Goal: Transaction & Acquisition: Purchase product/service

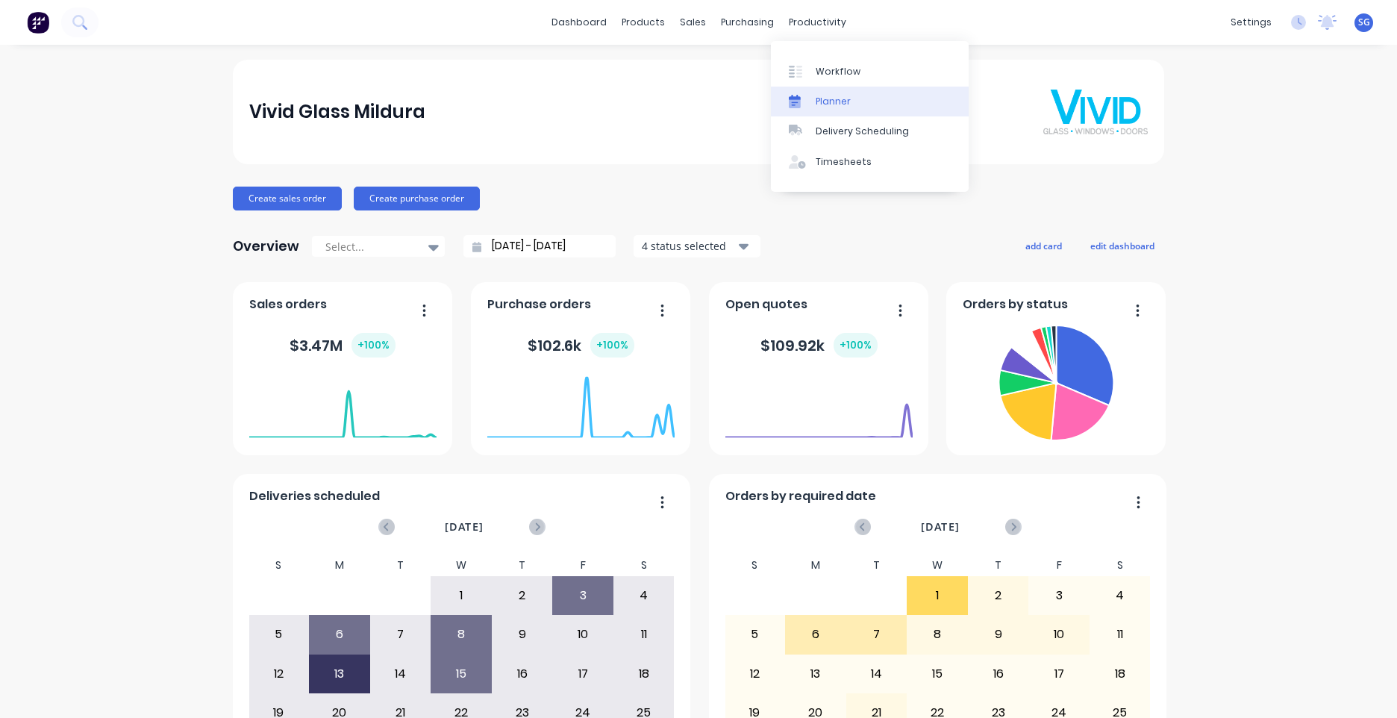
click at [827, 100] on div "Planner" at bounding box center [833, 101] width 35 height 13
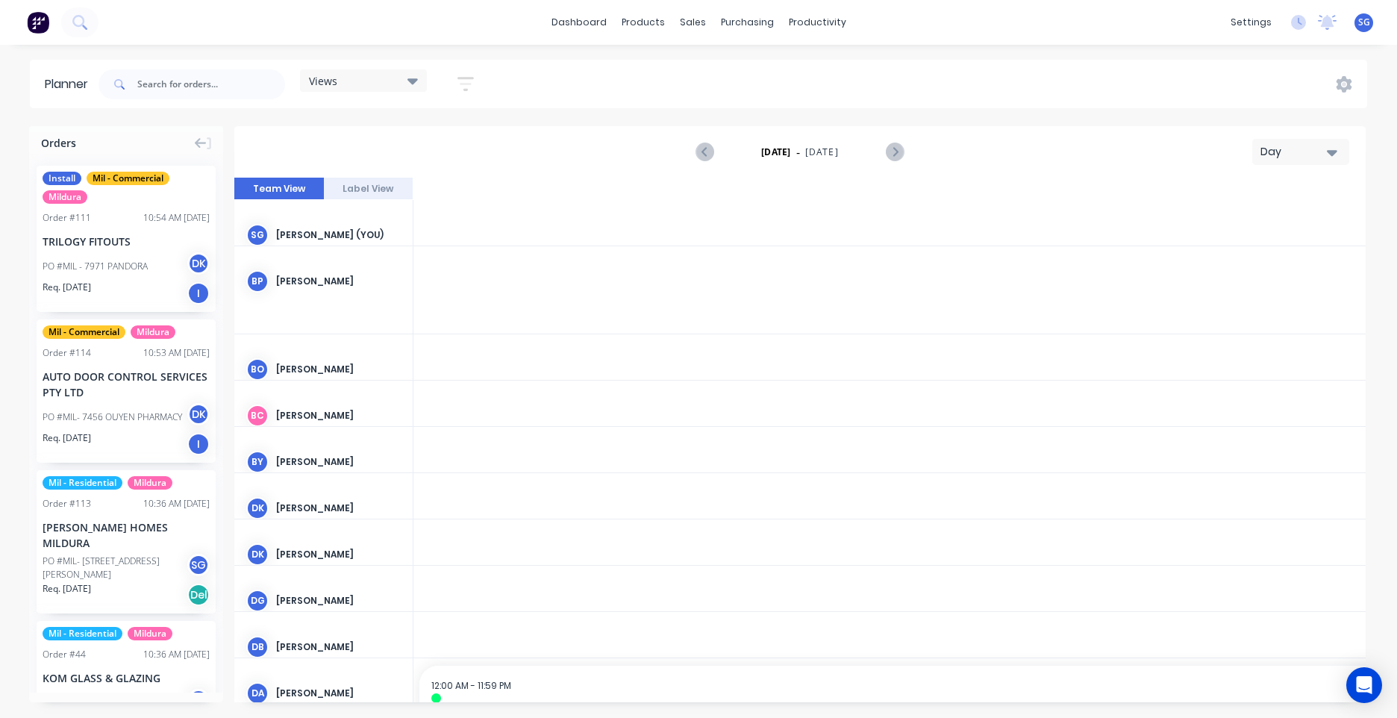
scroll to position [0, 3344]
click at [1343, 155] on button "Day" at bounding box center [1300, 152] width 97 height 26
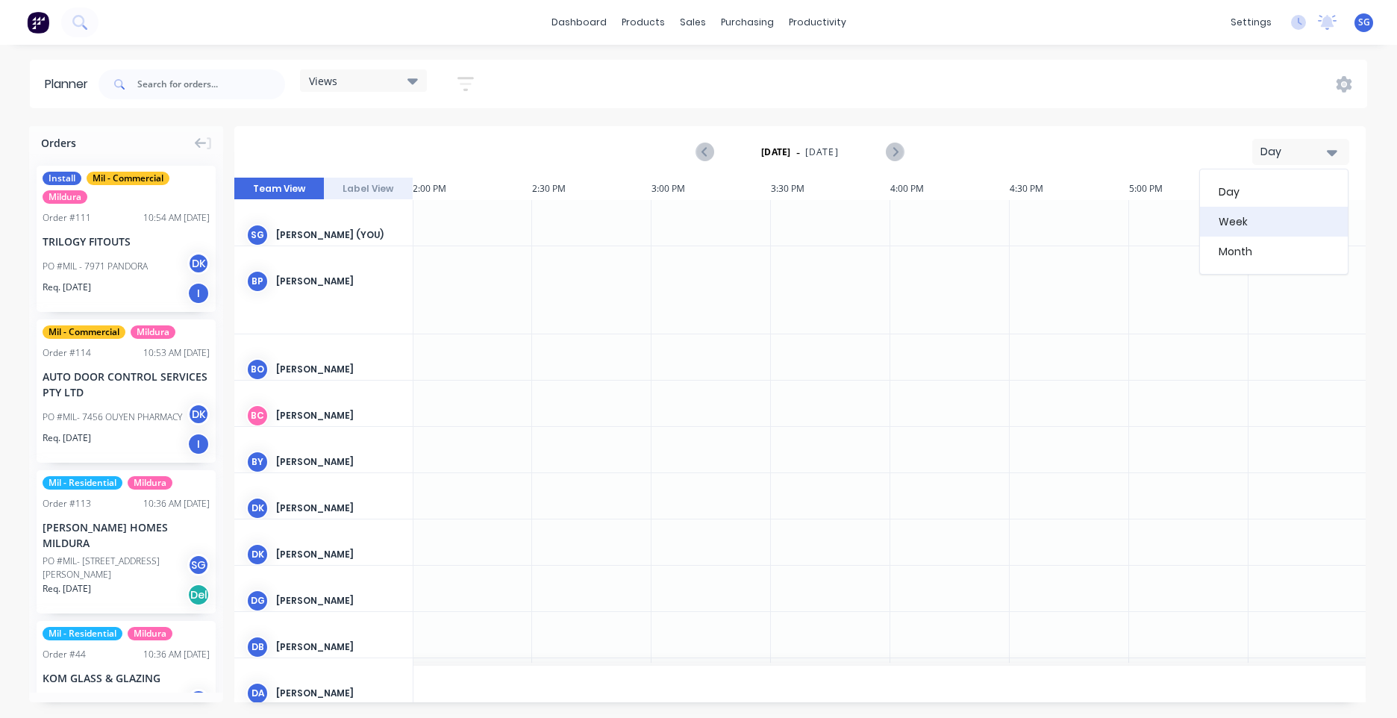
click at [1258, 223] on div "Week" at bounding box center [1274, 222] width 148 height 30
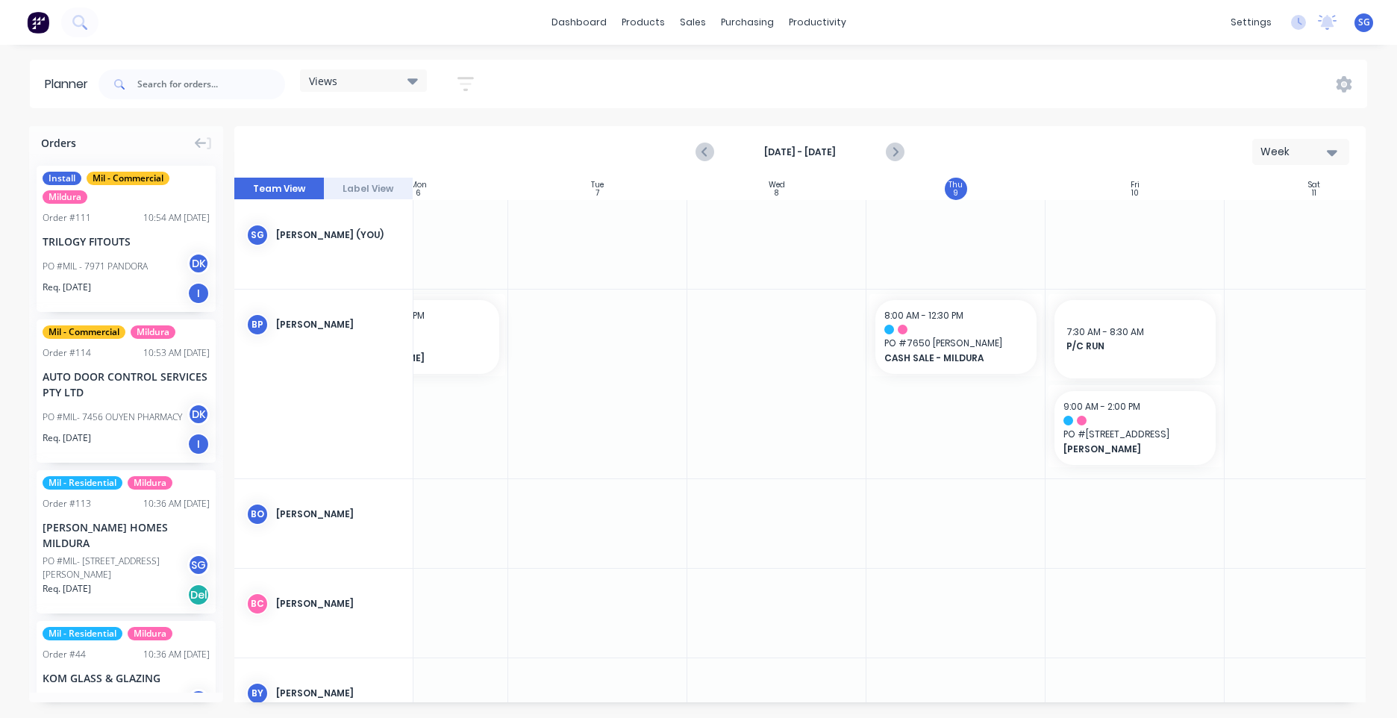
scroll to position [0, 307]
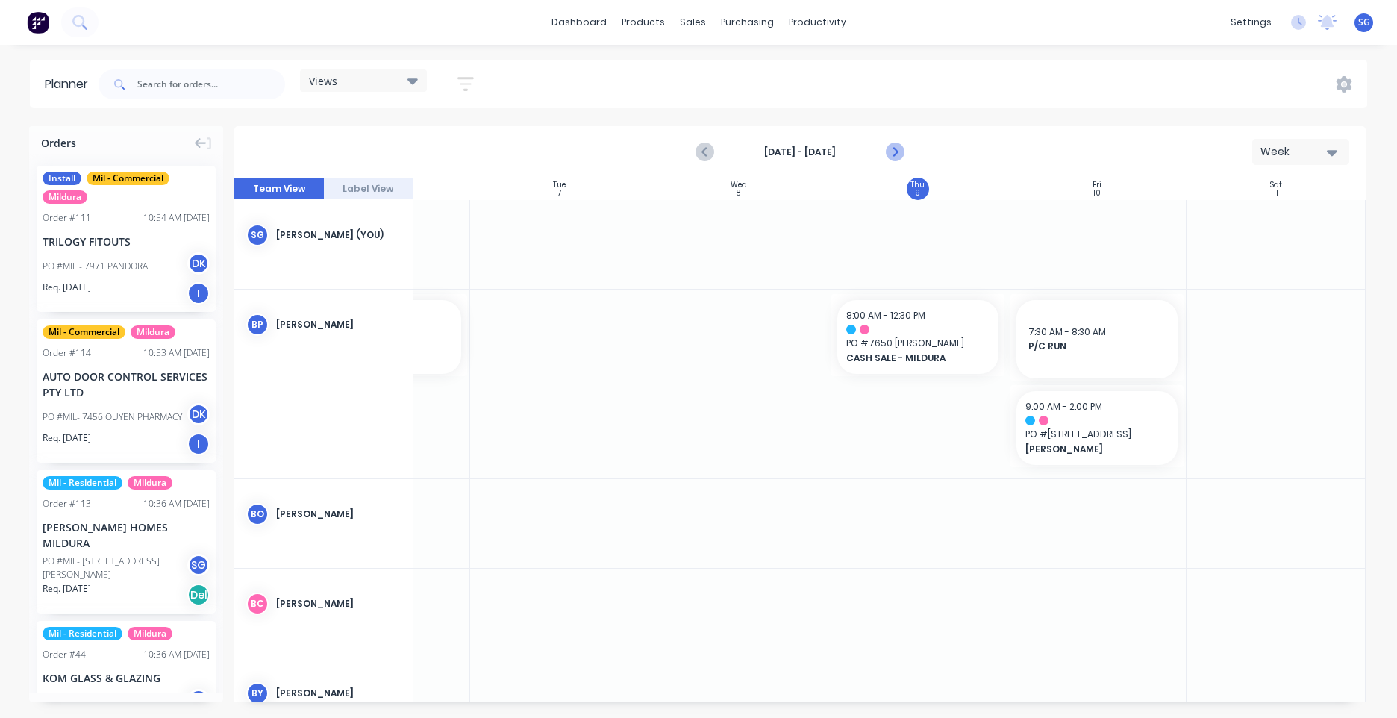
click at [890, 148] on icon "Next page" at bounding box center [894, 152] width 18 height 18
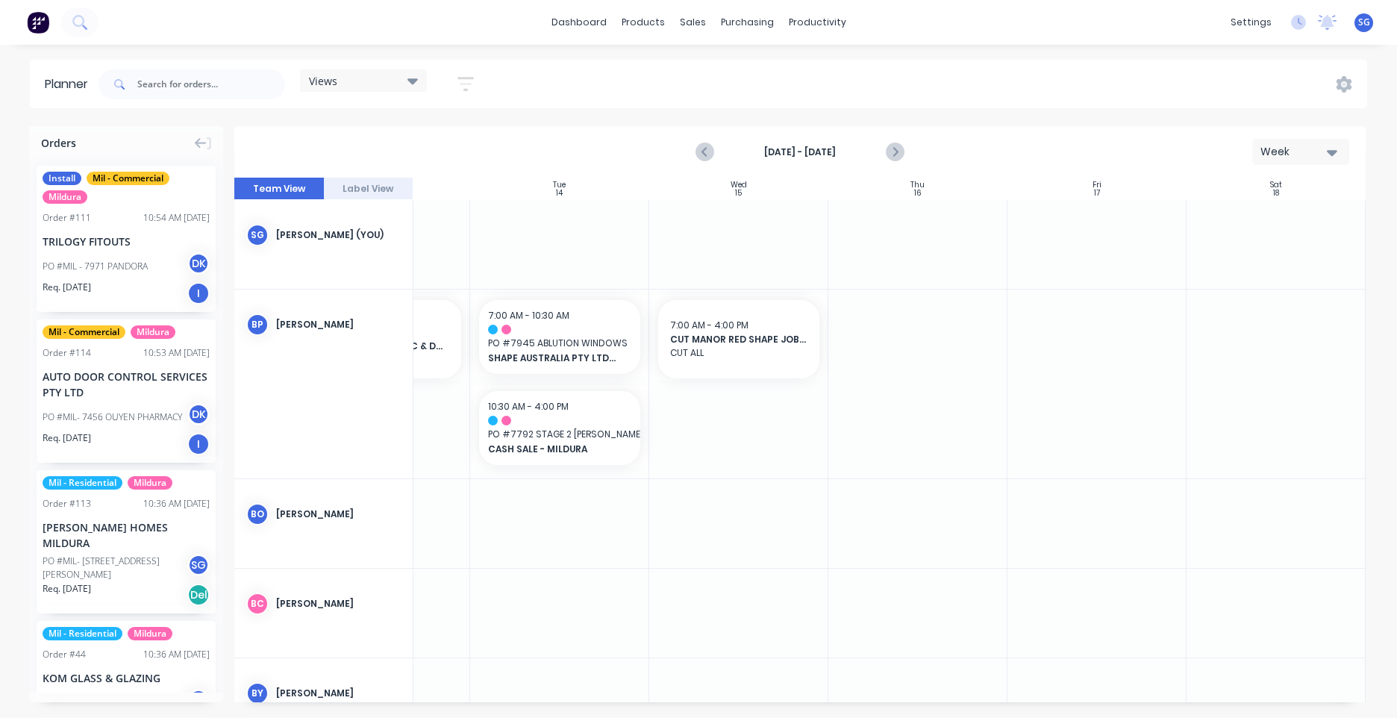
drag, startPoint x: 579, startPoint y: 704, endPoint x: 513, endPoint y: 705, distance: 65.7
click at [513, 707] on div "Orders Install Mil - Commercial Mildura Order # 111 10:54 AM [DATE] TRILOGY FIT…" at bounding box center [698, 421] width 1397 height 591
drag, startPoint x: 534, startPoint y: 707, endPoint x: 476, endPoint y: 713, distance: 57.7
click at [476, 713] on div "Orders Install Mil - Commercial Mildura Order # 111 10:54 AM [DATE] TRILOGY FIT…" at bounding box center [698, 421] width 1397 height 591
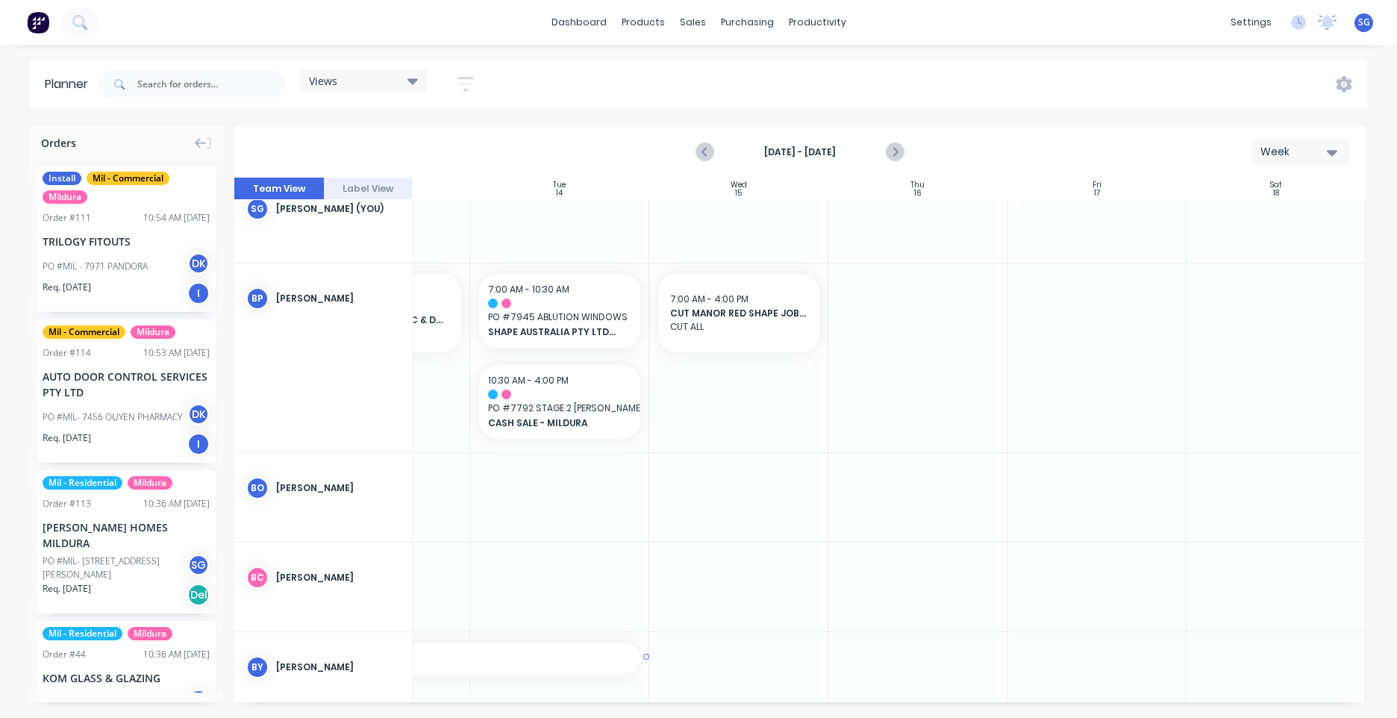
drag, startPoint x: 510, startPoint y: 695, endPoint x: 451, endPoint y: 703, distance: 60.3
click at [451, 703] on div "Orders Install Mil - Commercial Mildura Order # 111 10:54 AM [DATE] TRILOGY FIT…" at bounding box center [698, 421] width 1397 height 591
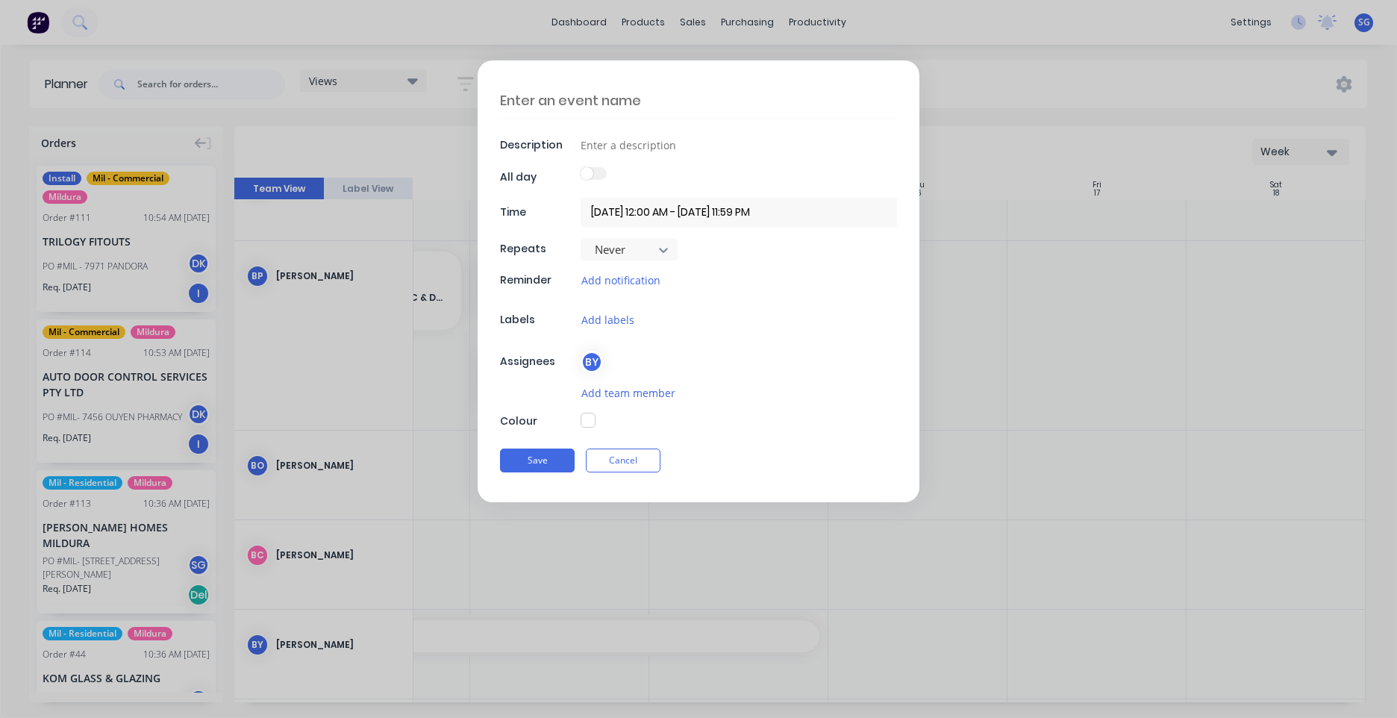
type textarea "x"
click at [613, 457] on button "Cancel" at bounding box center [623, 461] width 75 height 24
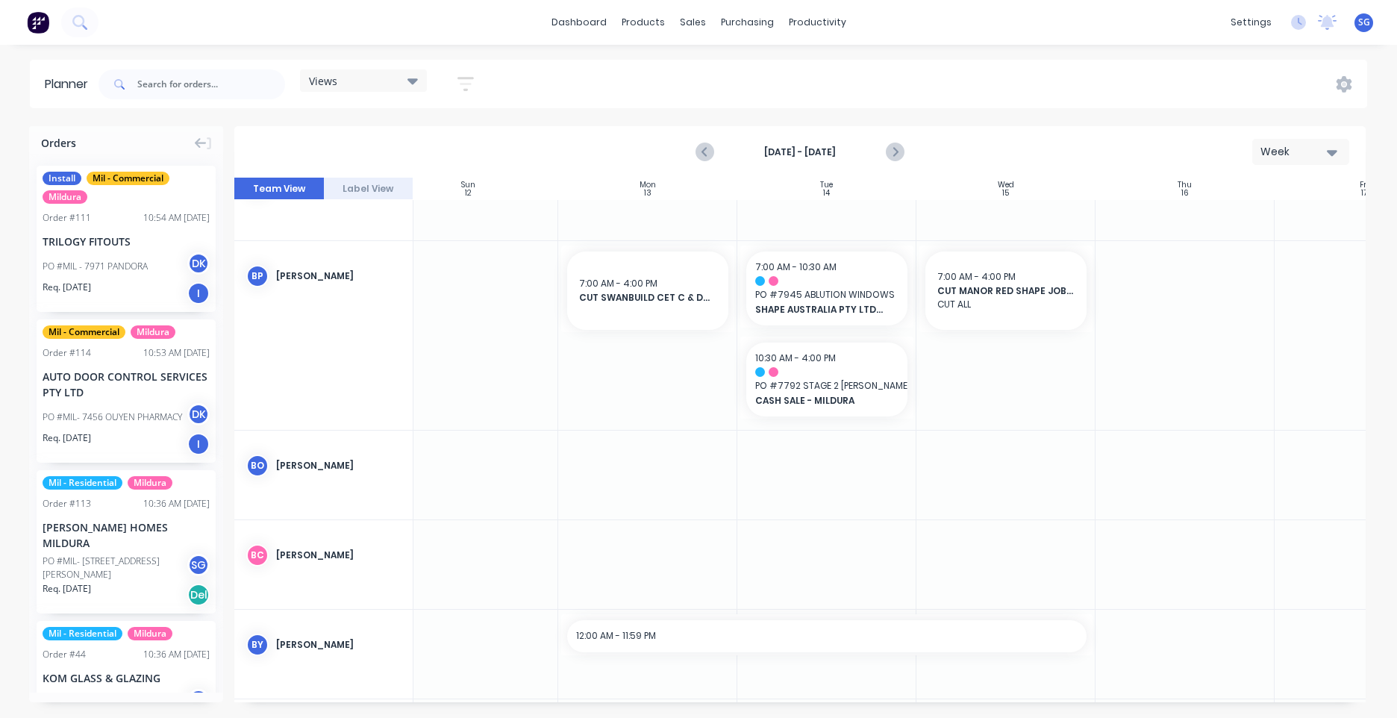
scroll to position [49, 0]
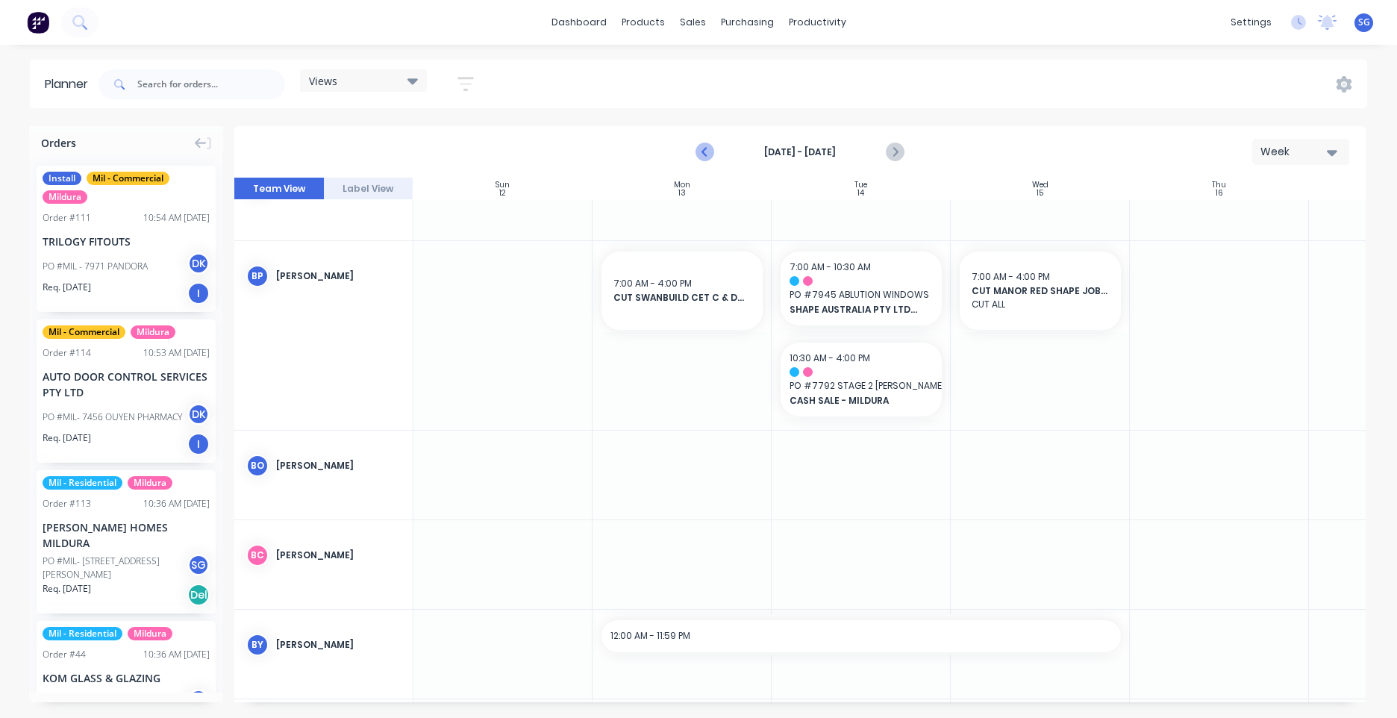
click at [717, 146] on button "Previous page" at bounding box center [705, 152] width 30 height 30
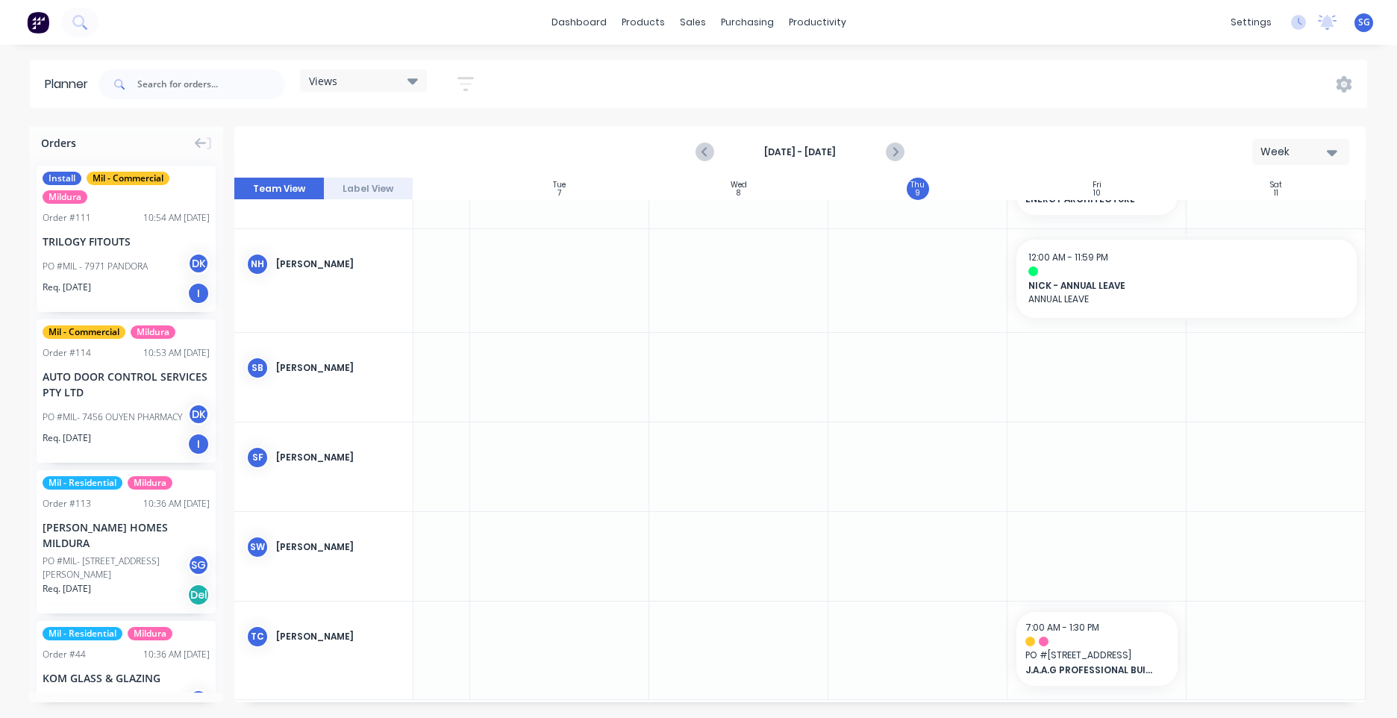
scroll to position [2758, 307]
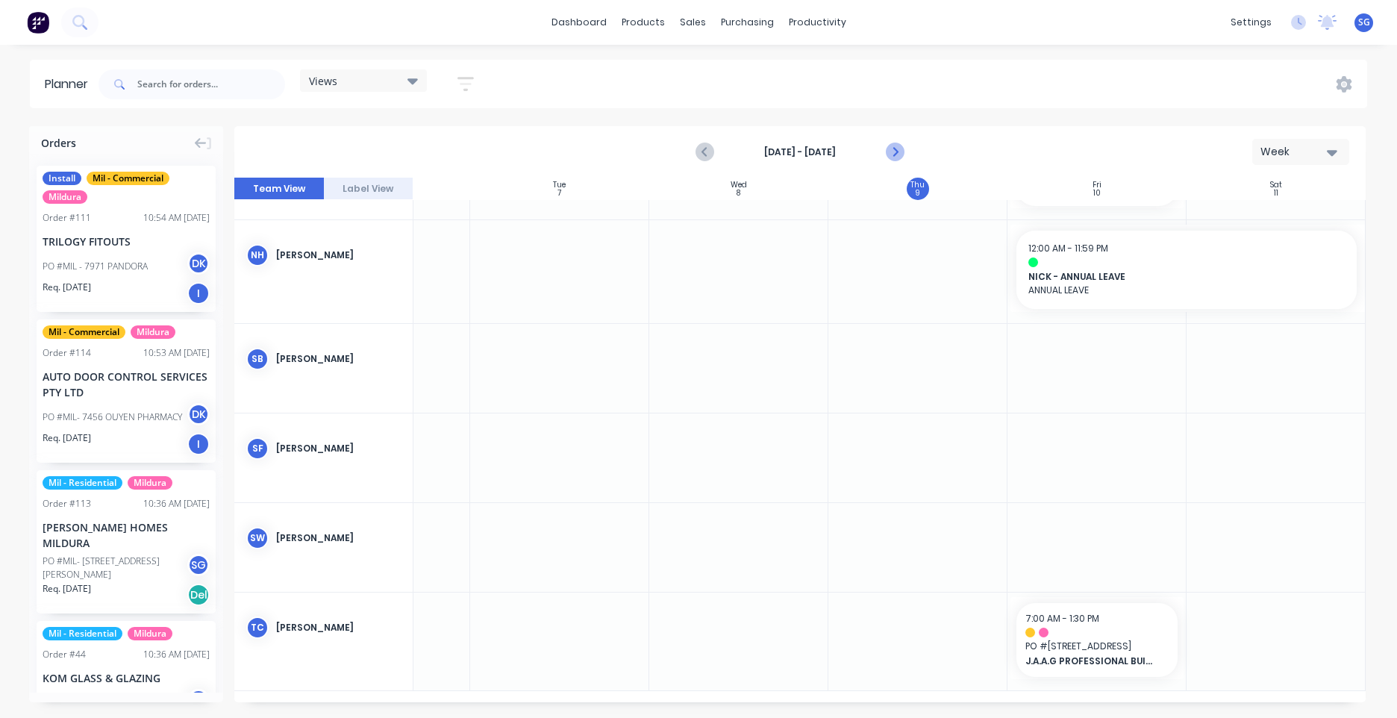
click at [902, 146] on icon "Next page" at bounding box center [894, 152] width 18 height 18
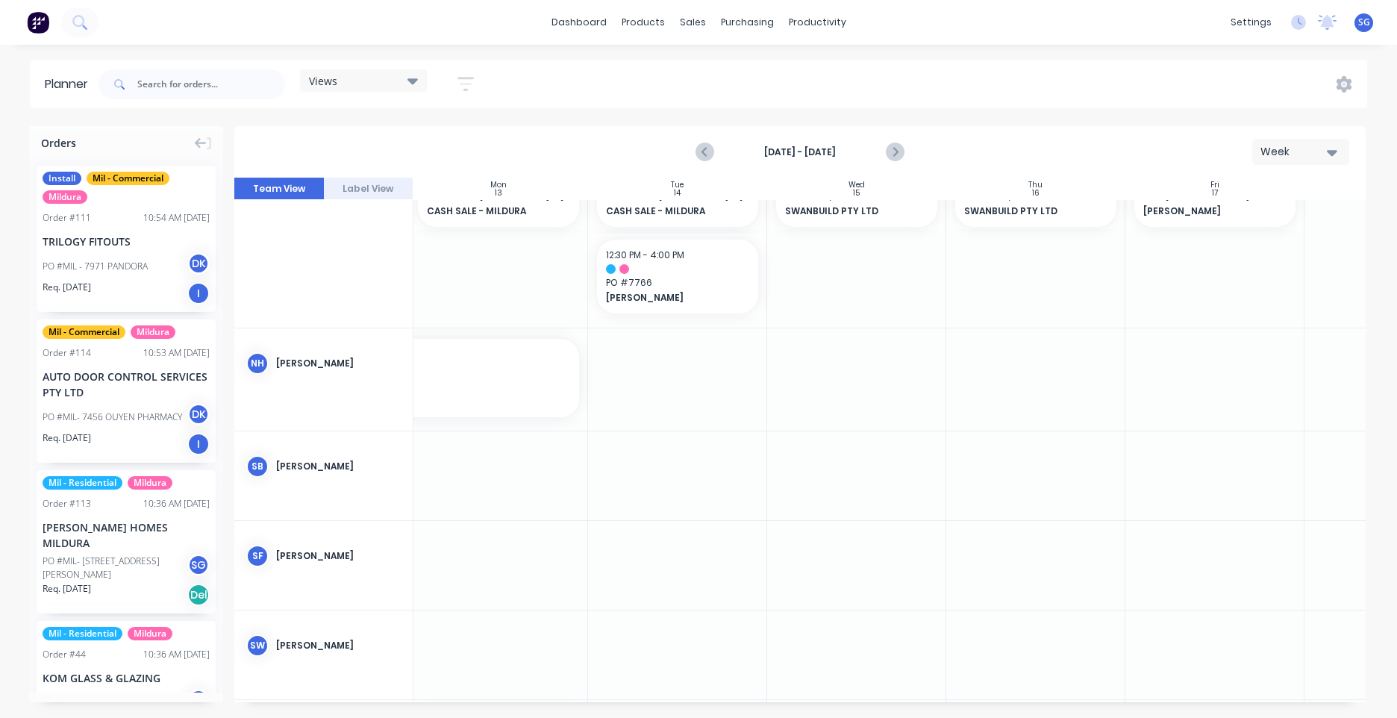
scroll to position [2675, 184]
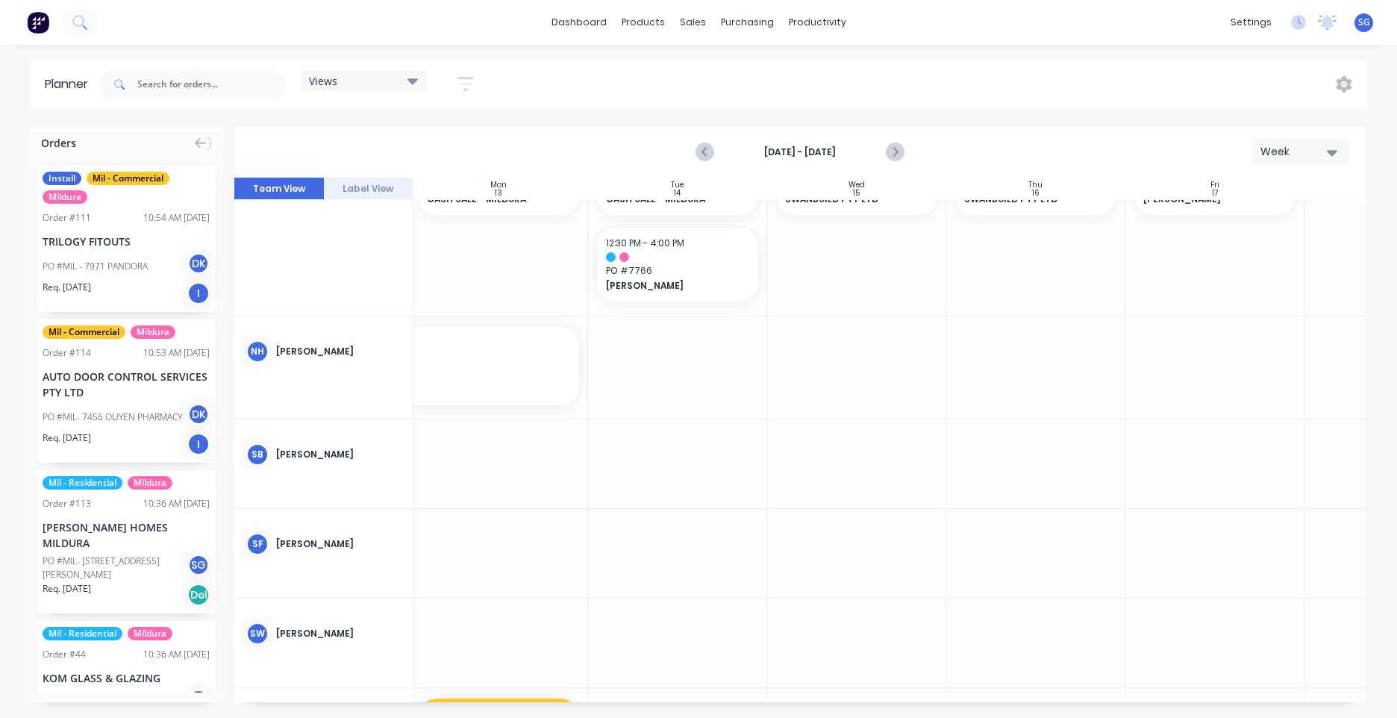
drag, startPoint x: 572, startPoint y: 705, endPoint x: 556, endPoint y: 701, distance: 16.3
click at [556, 704] on div "Orders Install Mil - Commercial Mildura Order # 111 10:54 AM [DATE] TRILOGY FIT…" at bounding box center [698, 421] width 1397 height 591
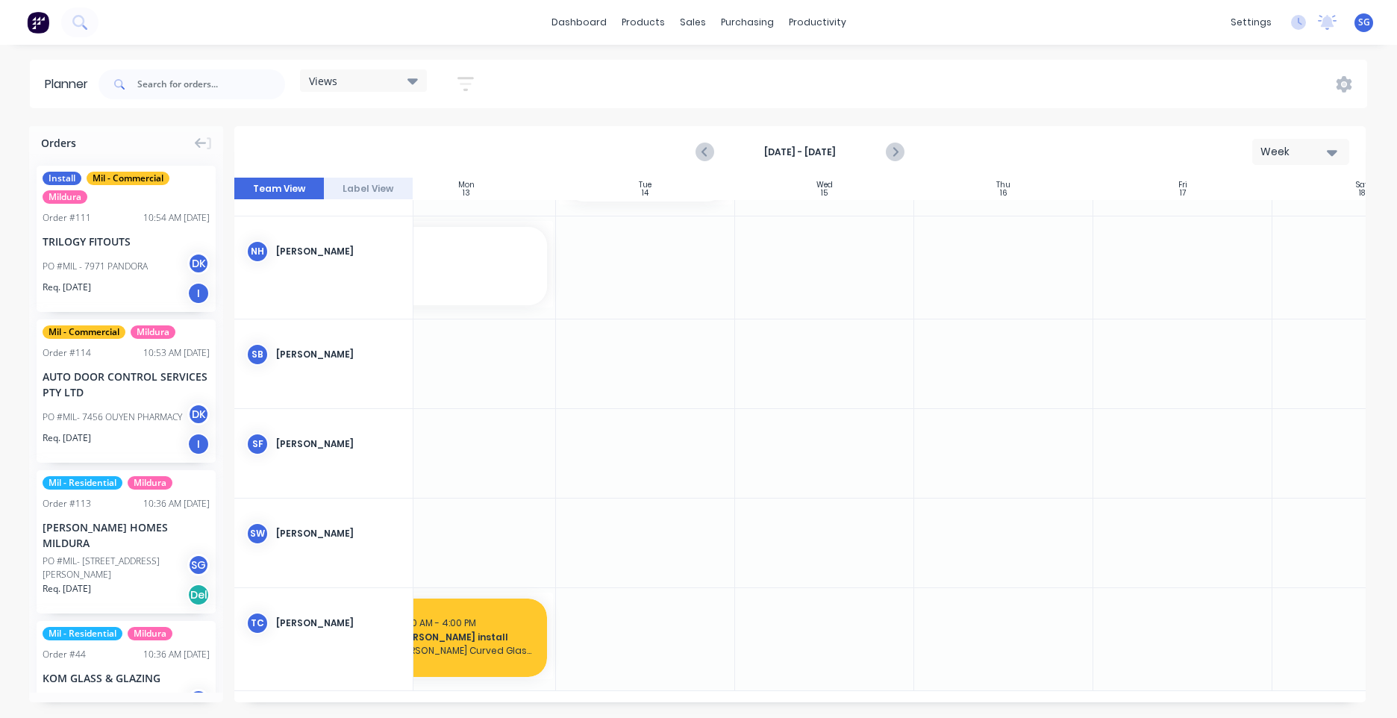
drag, startPoint x: 531, startPoint y: 704, endPoint x: 513, endPoint y: 705, distance: 18.7
click at [513, 705] on div "Orders Install Mil - Commercial Mildura Order # 111 10:54 AM [DATE] TRILOGY FIT…" at bounding box center [698, 421] width 1397 height 591
drag, startPoint x: 537, startPoint y: 693, endPoint x: 481, endPoint y: 690, distance: 56.0
click at [481, 697] on div "Sun 12 [DATE] Mon 13 [DATE] Tue 14 [DATE] Wed 15 [DATE] Thu 16 [DATE] Fri 17 [D…" at bounding box center [799, 440] width 1131 height 525
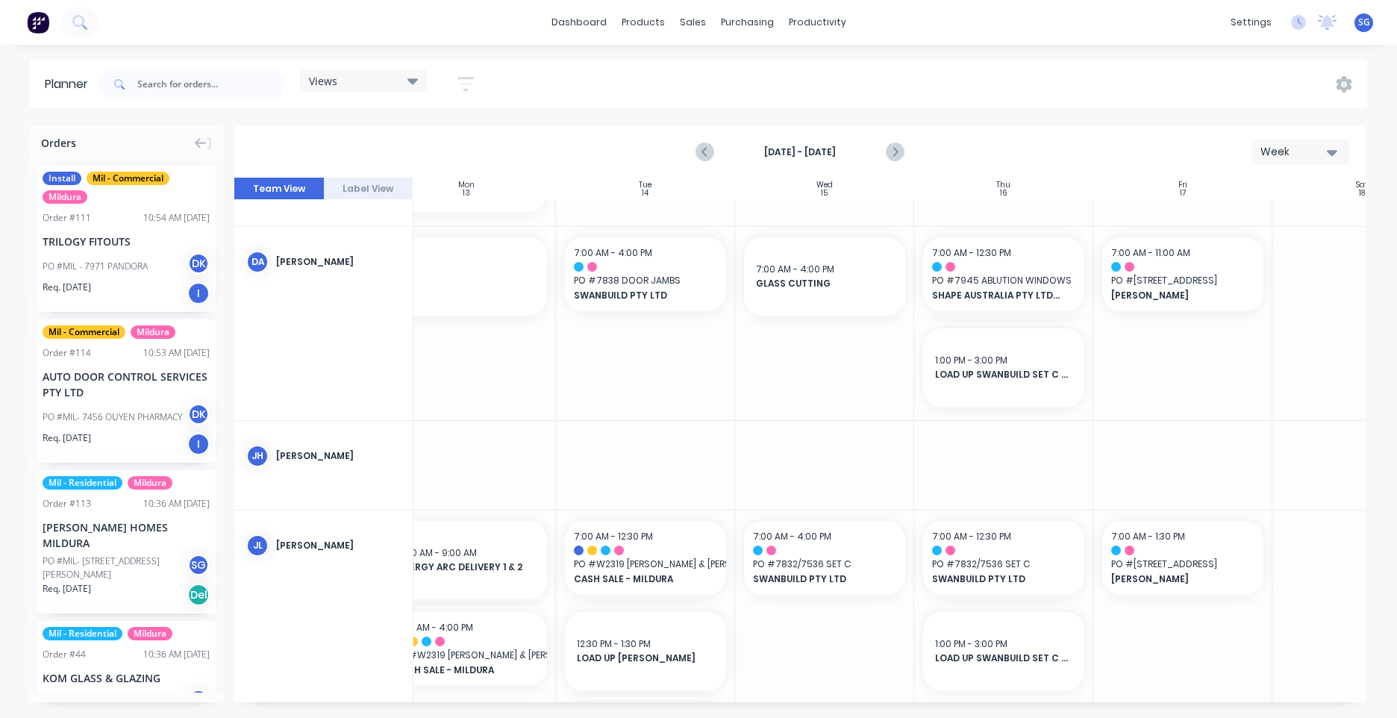
scroll to position [857, 216]
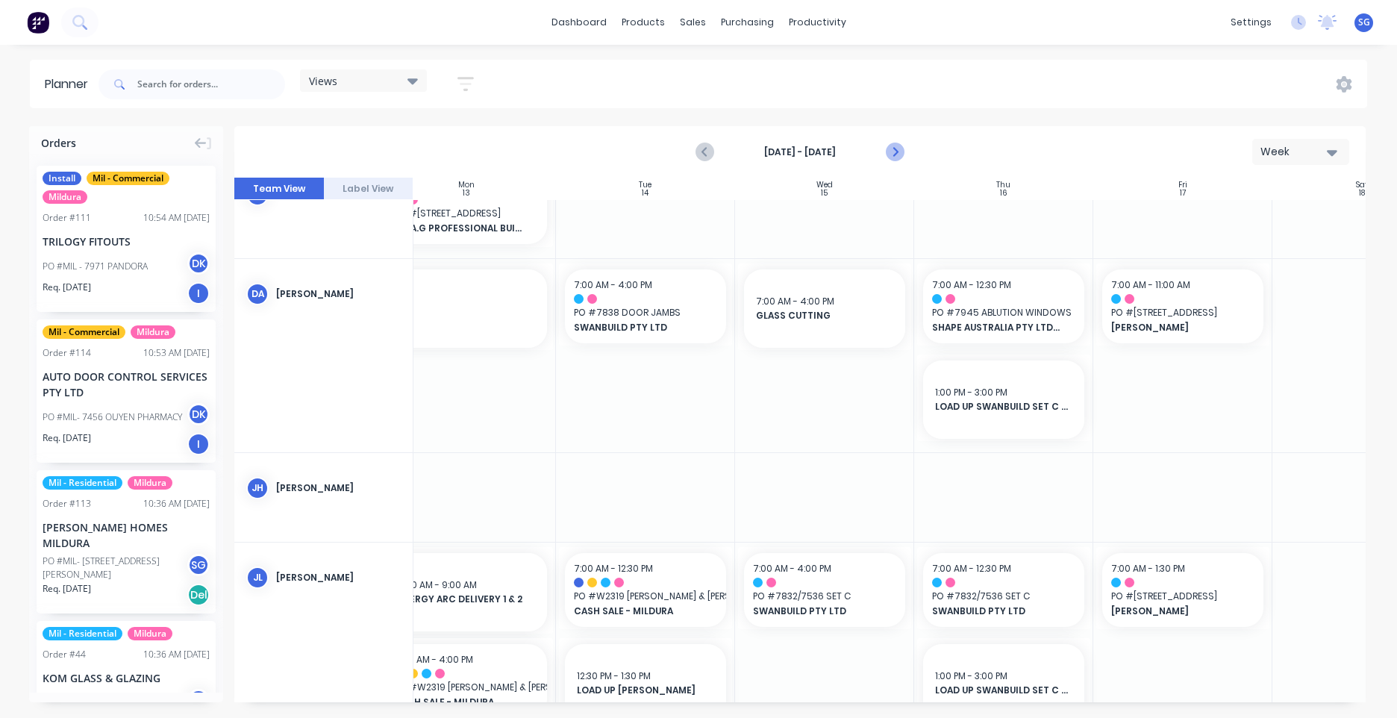
click at [905, 146] on button "Next page" at bounding box center [894, 152] width 30 height 30
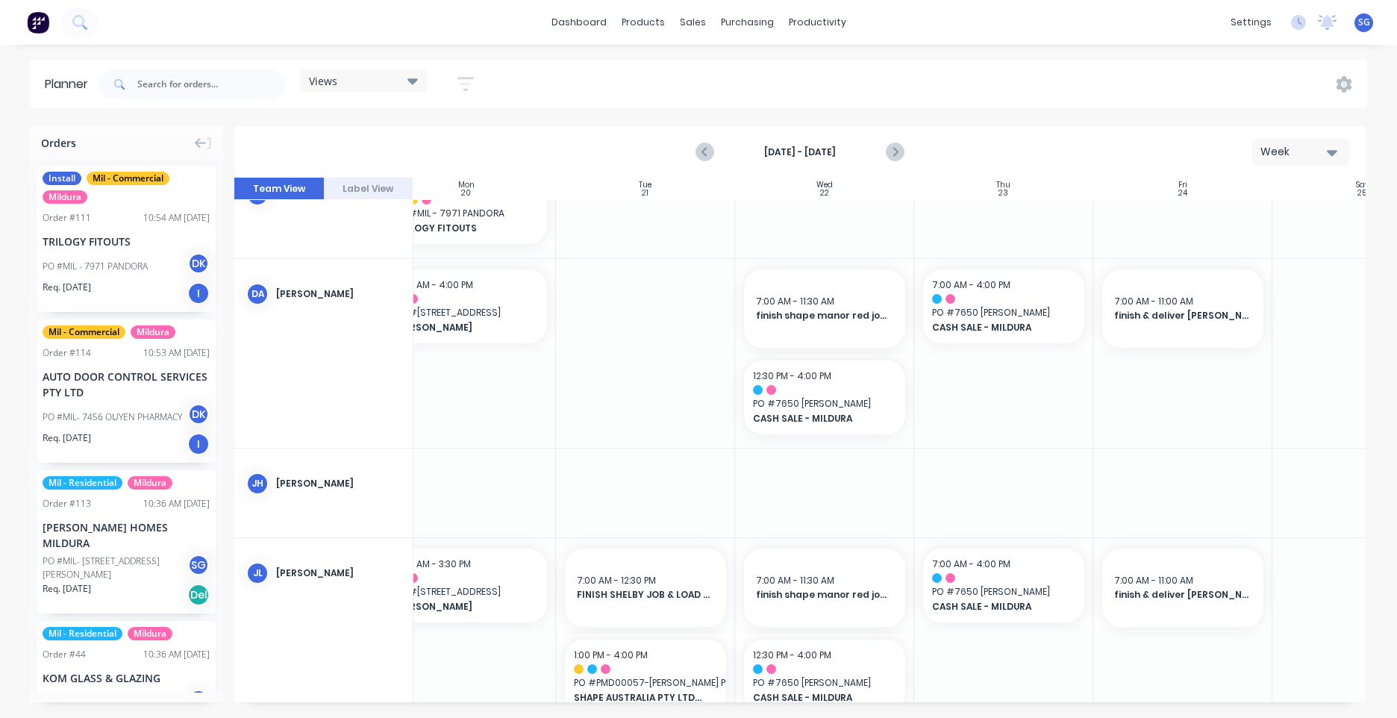
click at [735, 34] on div "purchasing" at bounding box center [747, 22] width 68 height 22
click at [743, 78] on div at bounding box center [740, 71] width 22 height 13
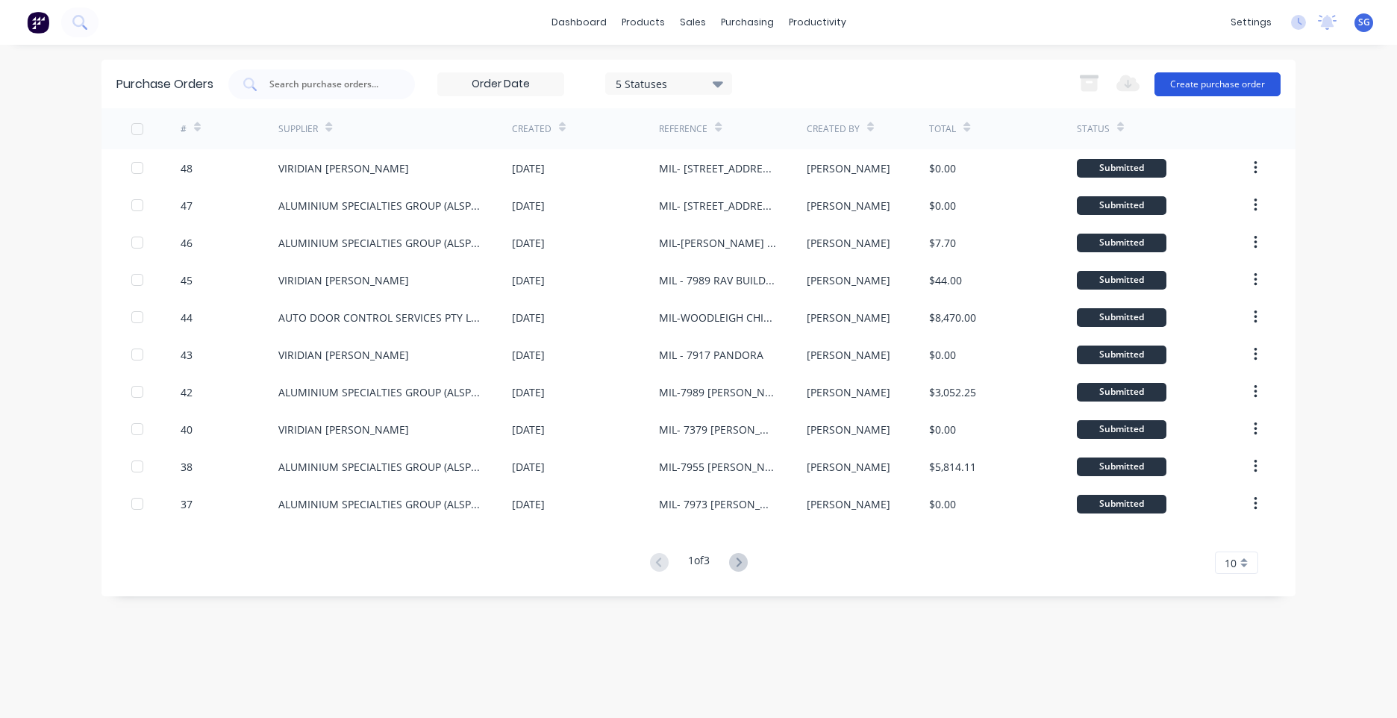
click at [1228, 87] on button "Create purchase order" at bounding box center [1218, 84] width 126 height 24
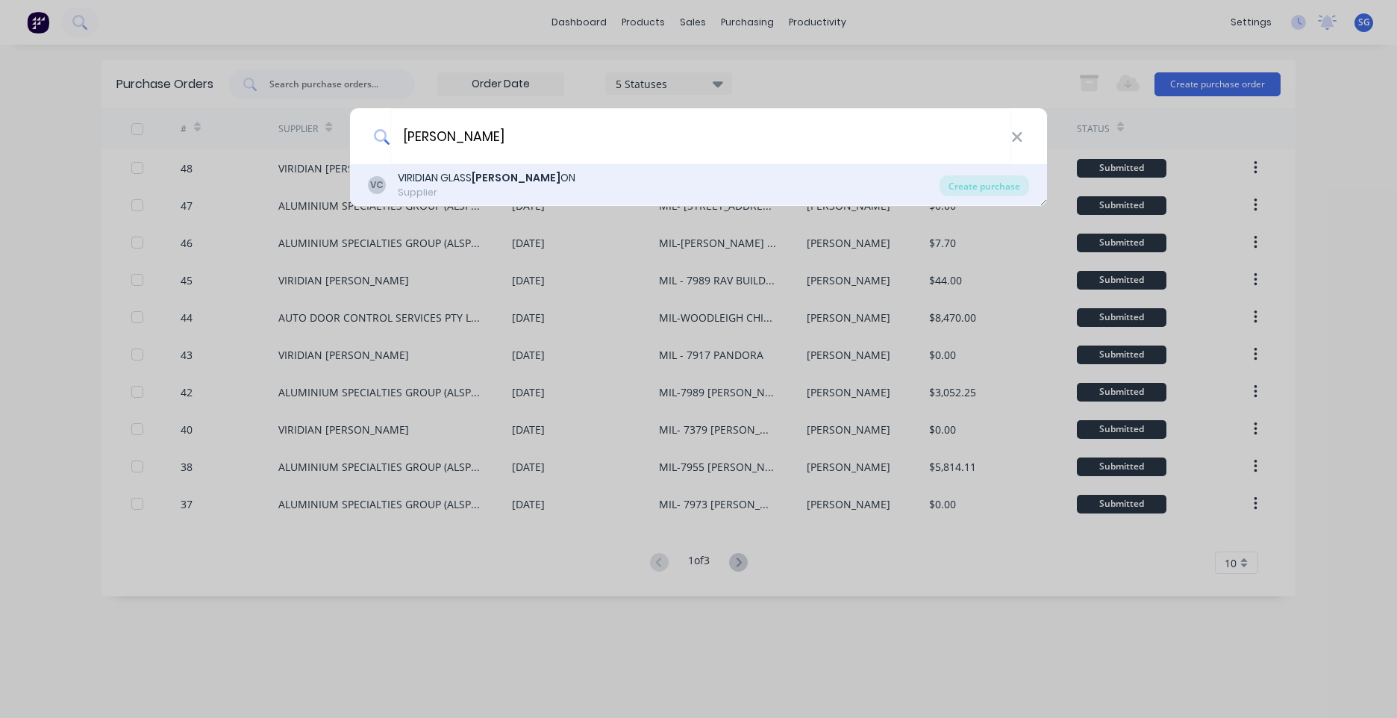
type input "[PERSON_NAME]"
click at [512, 181] on div "VIRIDIAN [PERSON_NAME] ON" at bounding box center [487, 178] width 178 height 16
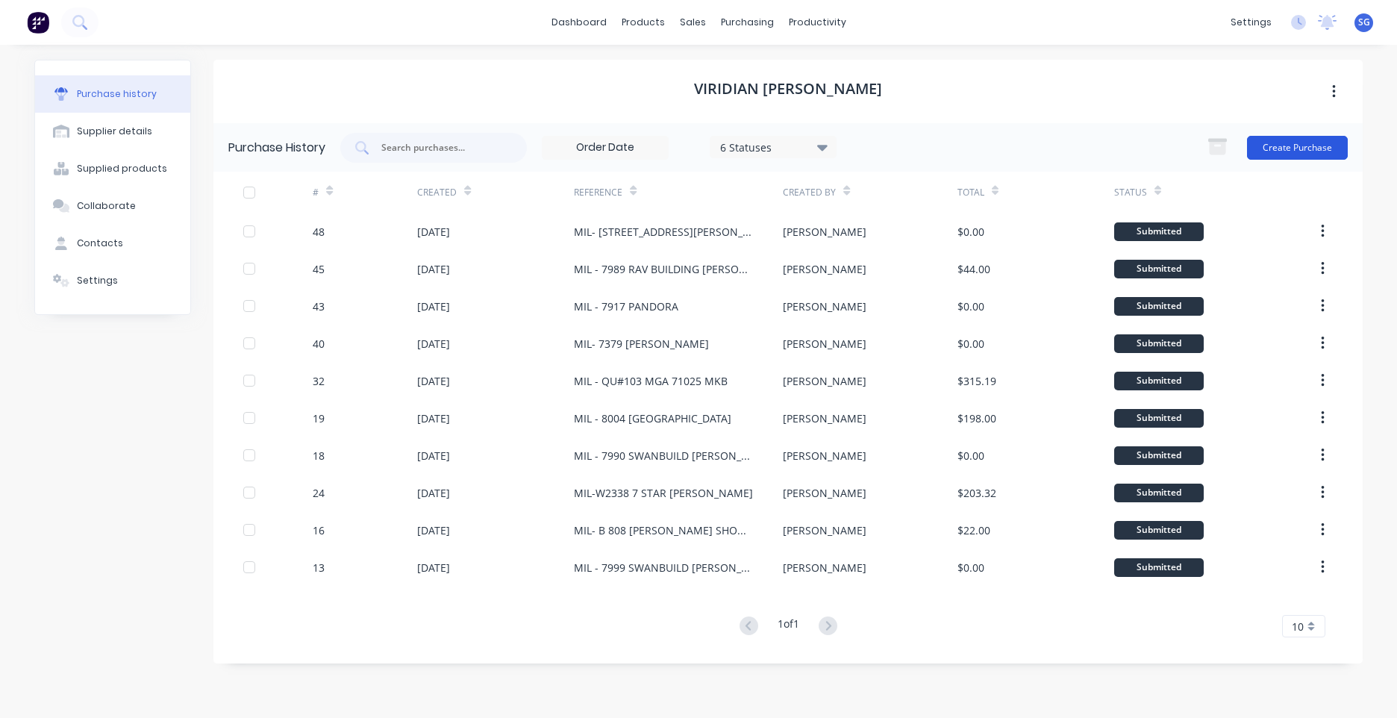
click at [1313, 147] on button "Create Purchase" at bounding box center [1297, 148] width 101 height 24
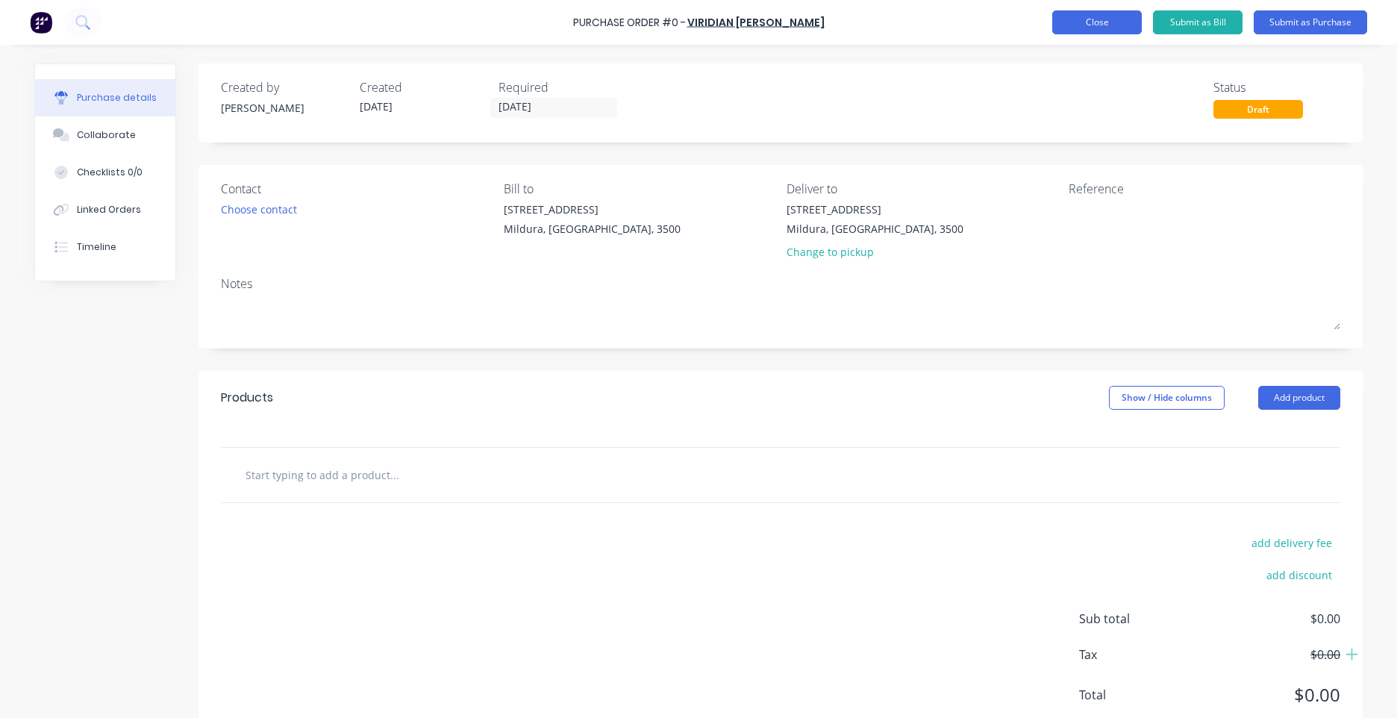
click at [1093, 21] on button "Close" at bounding box center [1097, 22] width 90 height 24
